Goal: Navigation & Orientation: Find specific page/section

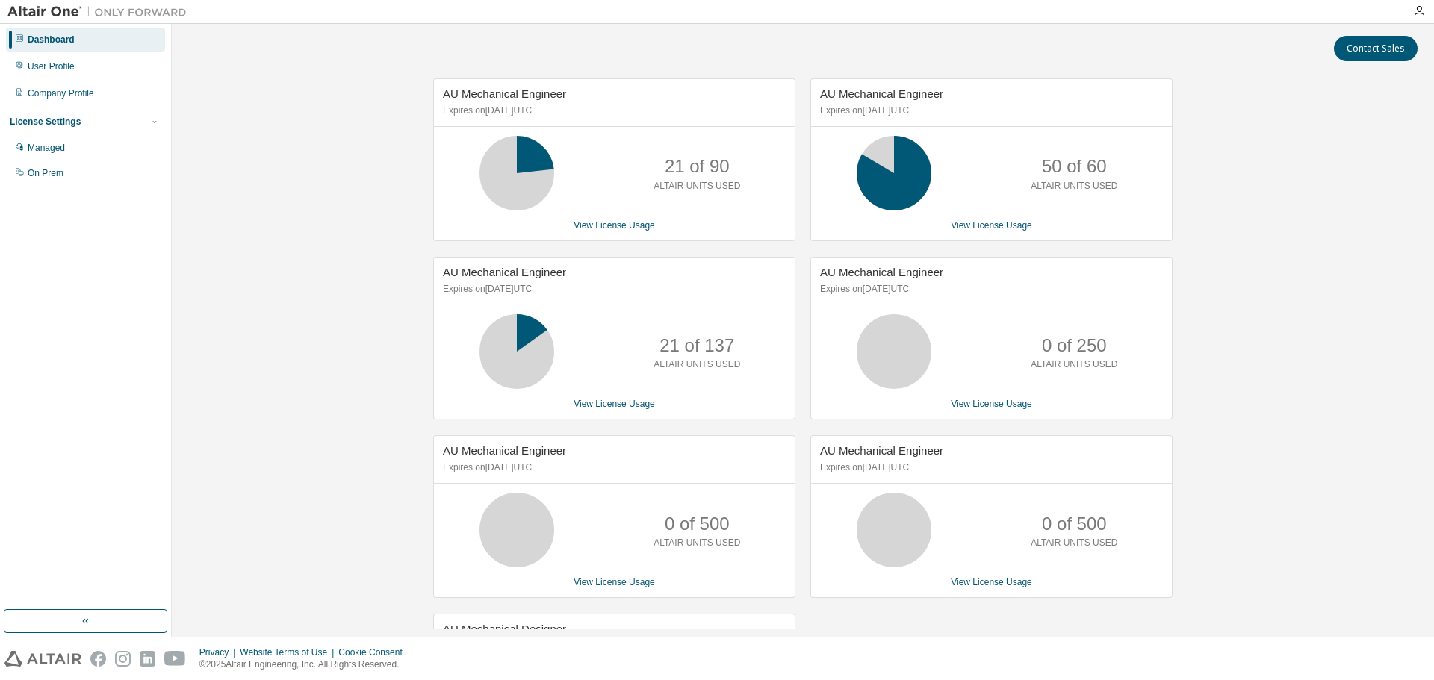
click at [710, 593] on div "Privacy Website Terms of Use Cookie Consent © 2025 Altair Engineering, Inc. All…" at bounding box center [717, 659] width 1434 height 43
click at [710, 499] on div "AU Mechanical Engineer Expires on November 26, 2025 UTC 21 of 90 ALTAIR UNITS U…" at bounding box center [802, 435] width 1247 height 715
click at [1352, 301] on div "AU Mechanical Engineer Expires on November 26, 2025 UTC 21 of 90 ALTAIR UNITS U…" at bounding box center [802, 435] width 1247 height 715
